Goal: Check status

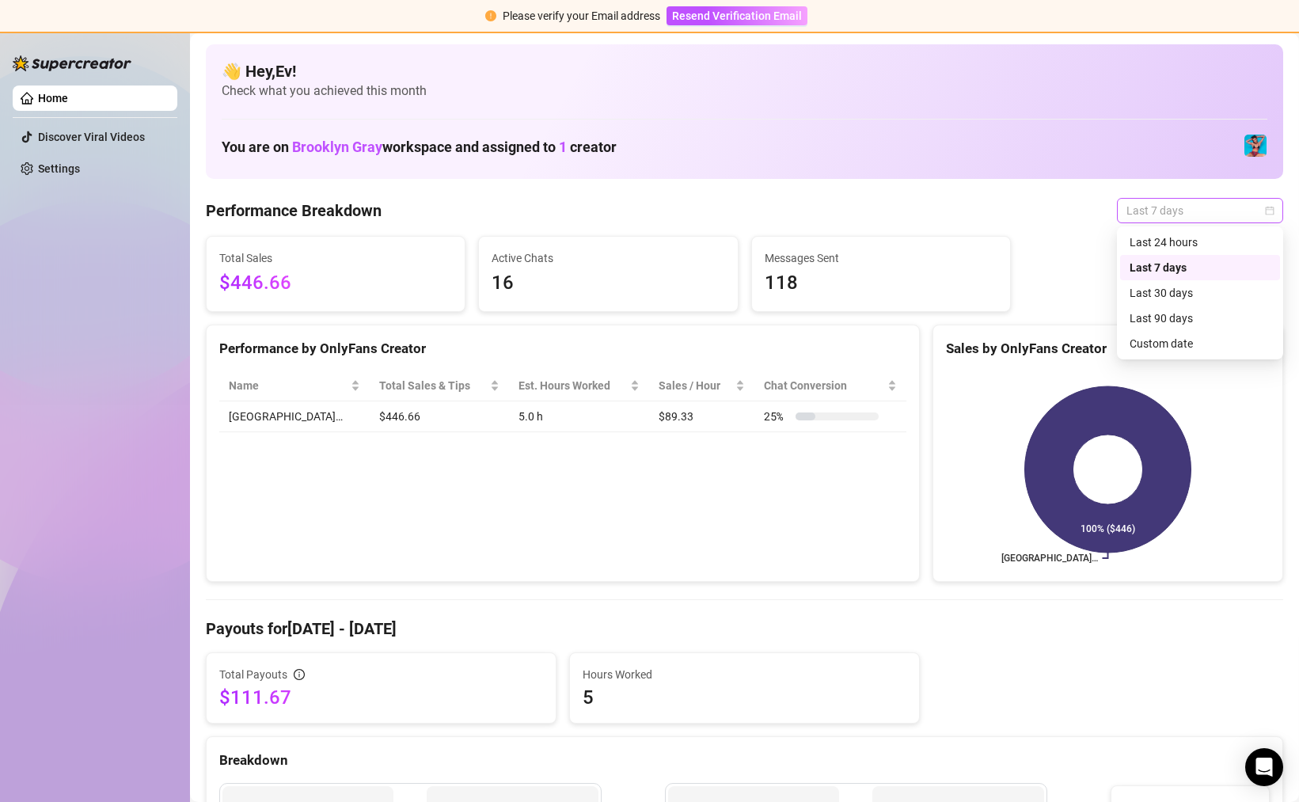
click at [1253, 215] on span "Last 7 days" at bounding box center [1199, 211] width 147 height 24
click at [1211, 266] on div "Last 7 days" at bounding box center [1200, 267] width 141 height 17
